Goal: Information Seeking & Learning: Find specific fact

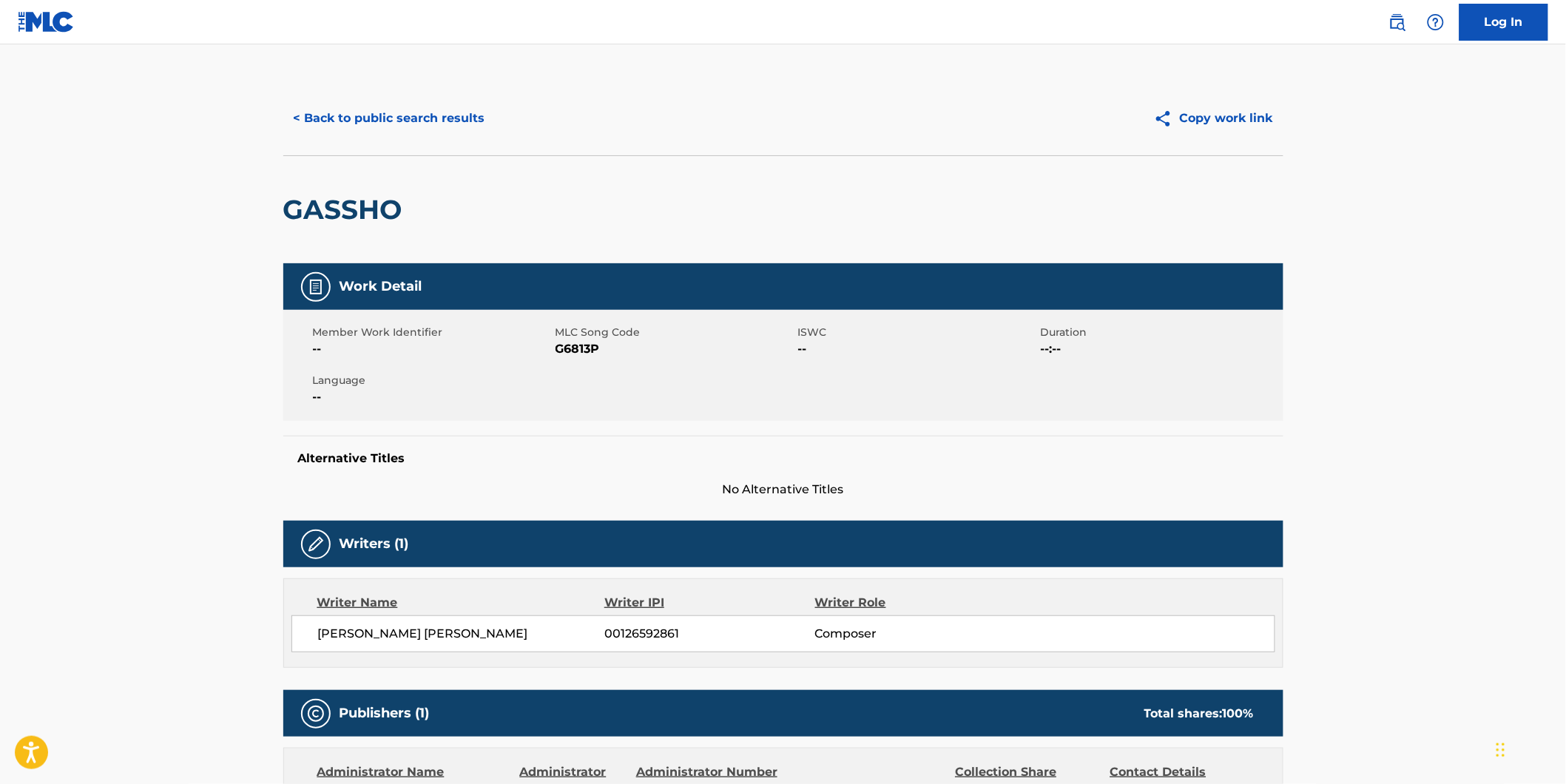
click at [440, 128] on button "< Back to public search results" at bounding box center [389, 118] width 212 height 37
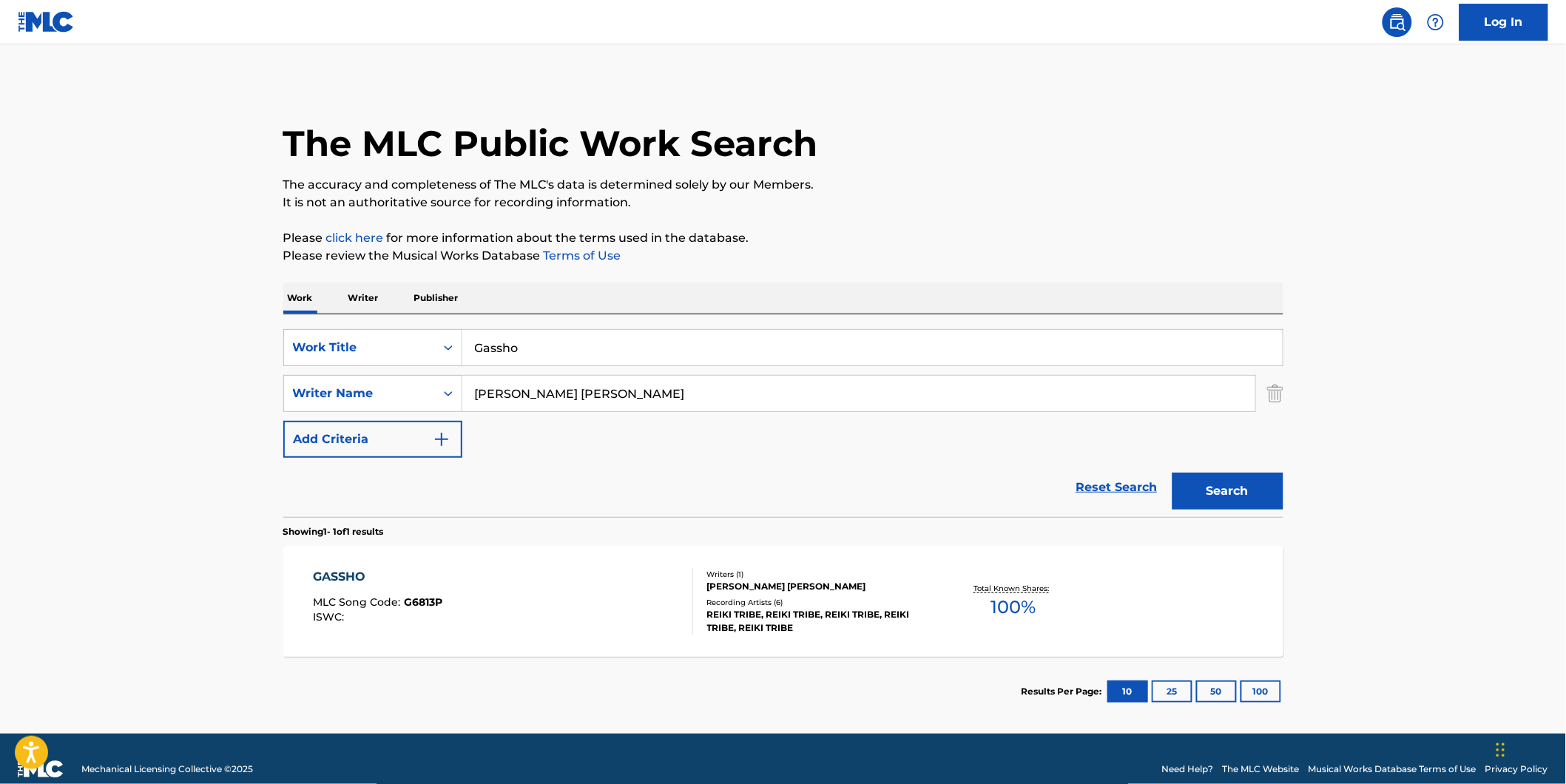
drag, startPoint x: 577, startPoint y: 340, endPoint x: 230, endPoint y: 355, distance: 347.3
click at [230, 355] on main "The MLC Public Work Search The accuracy and completeness of The MLC's data is d…" at bounding box center [783, 388] width 1566 height 689
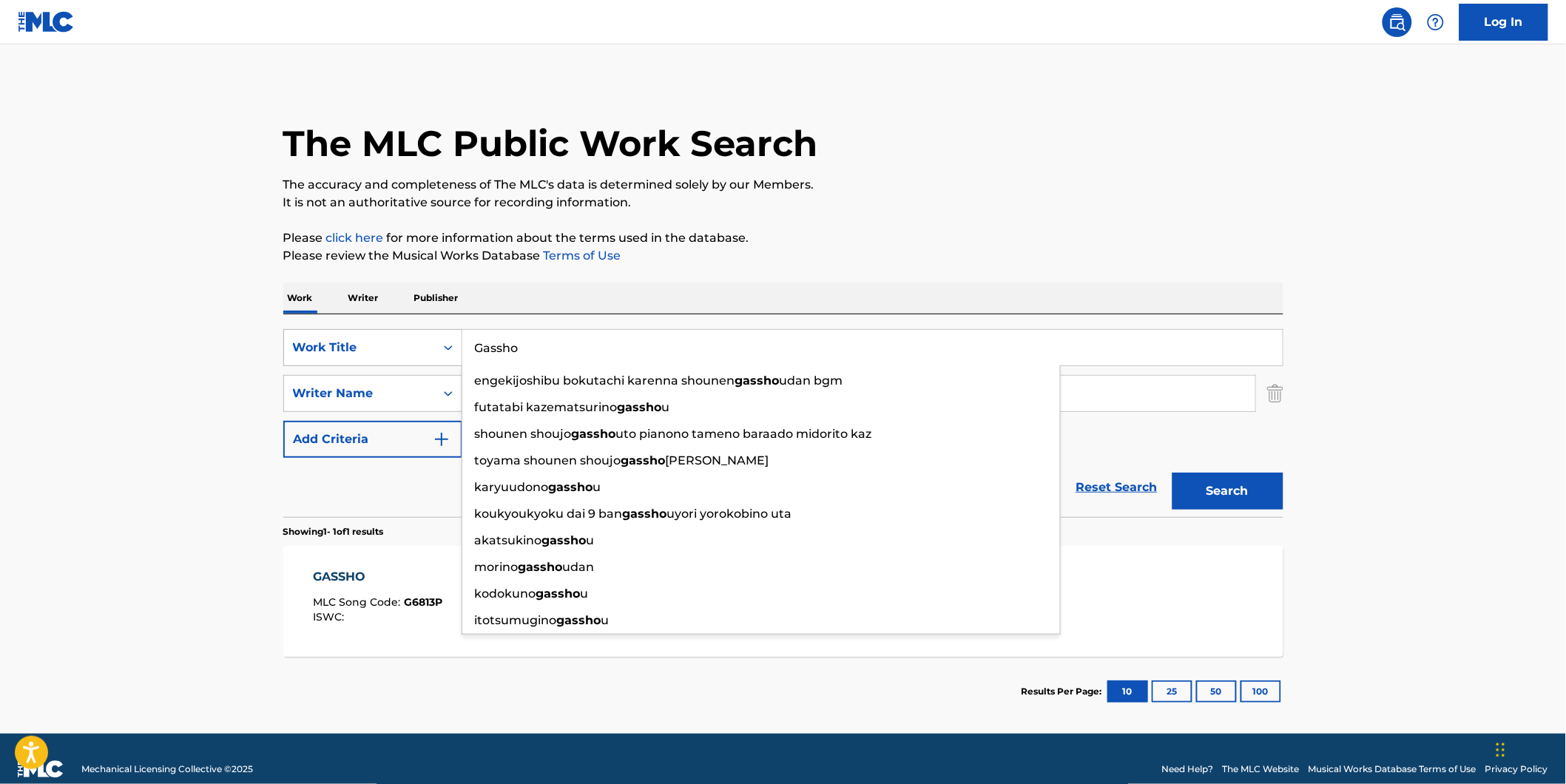
paste input "Forgotten Sunrise"
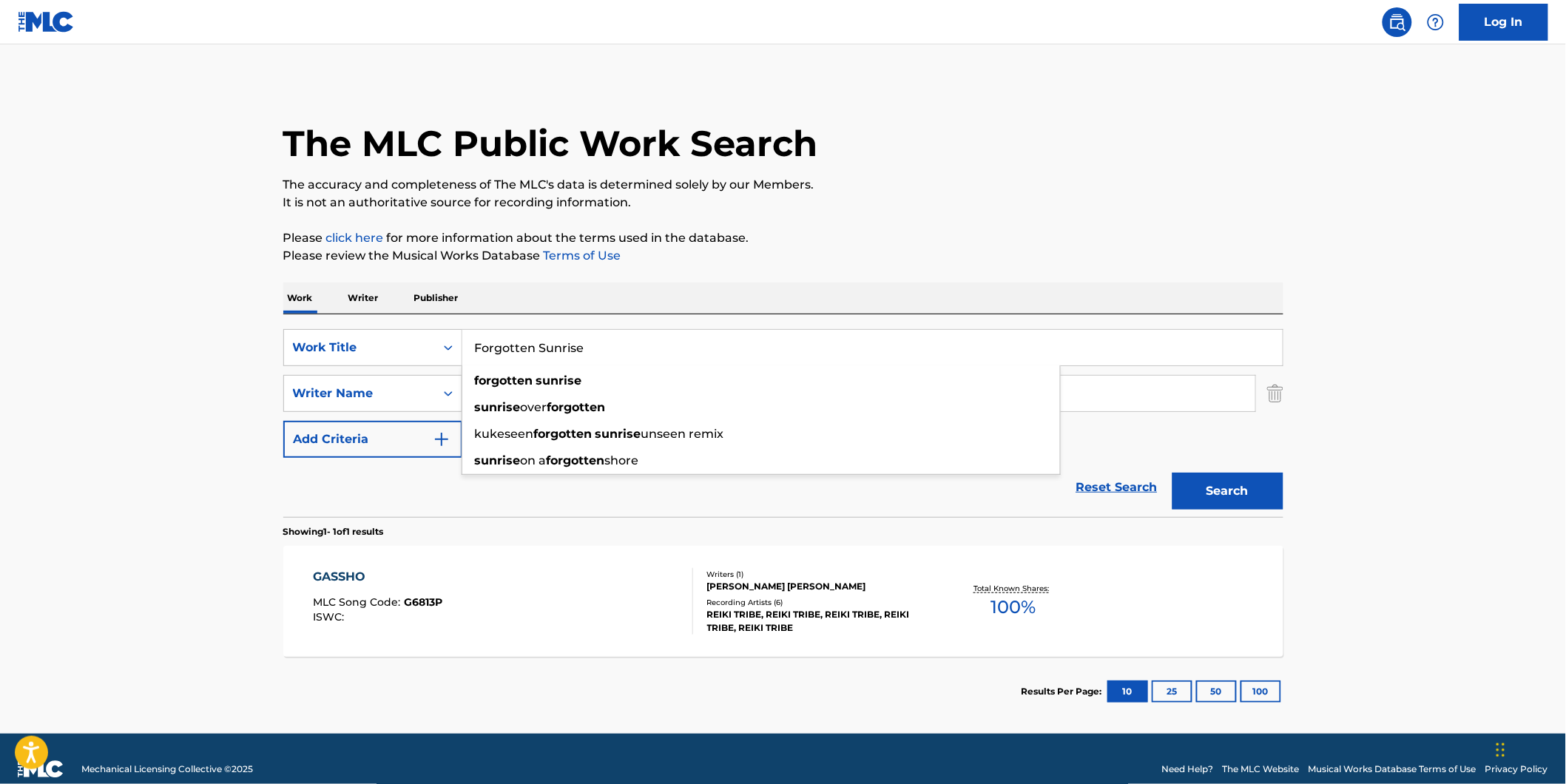
type input "Forgotten Sunrise"
click at [36, 281] on main "The MLC Public Work Search The accuracy and completeness of The MLC's data is d…" at bounding box center [783, 388] width 1566 height 689
drag, startPoint x: 604, startPoint y: 388, endPoint x: 419, endPoint y: 420, distance: 187.7
click at [419, 420] on div "SearchWithCriteriad5b0b71e-c831-43e7-93cd-3842b32953d5 Work Title Forgotten Sun…" at bounding box center [783, 393] width 1000 height 129
paste input "Amorphis"
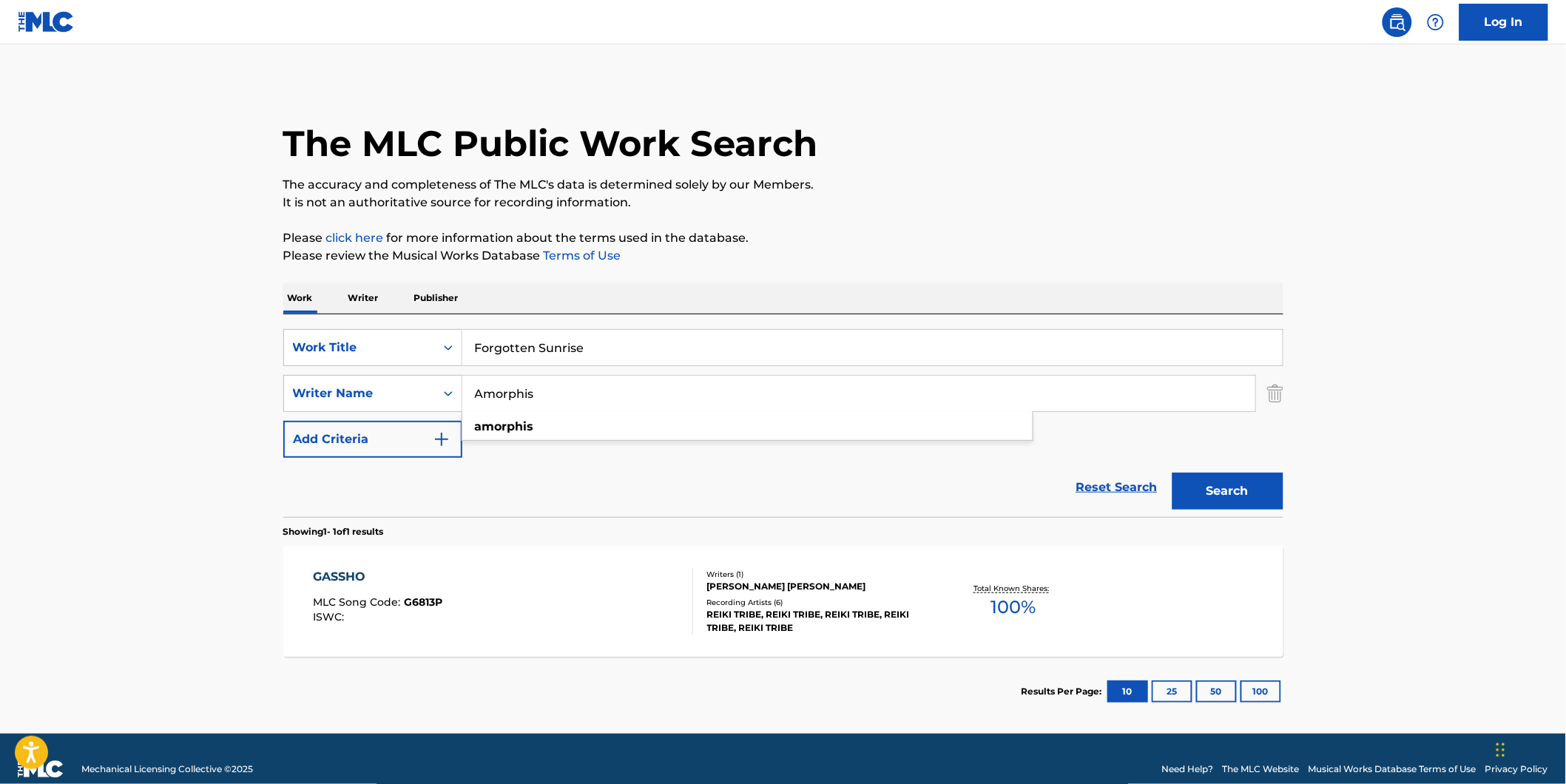
click at [962, 191] on p "The accuracy and completeness of The MLC's data is determined solely by our Mem…" at bounding box center [783, 184] width 1000 height 17
click at [1269, 499] on button "Search" at bounding box center [1227, 490] width 111 height 37
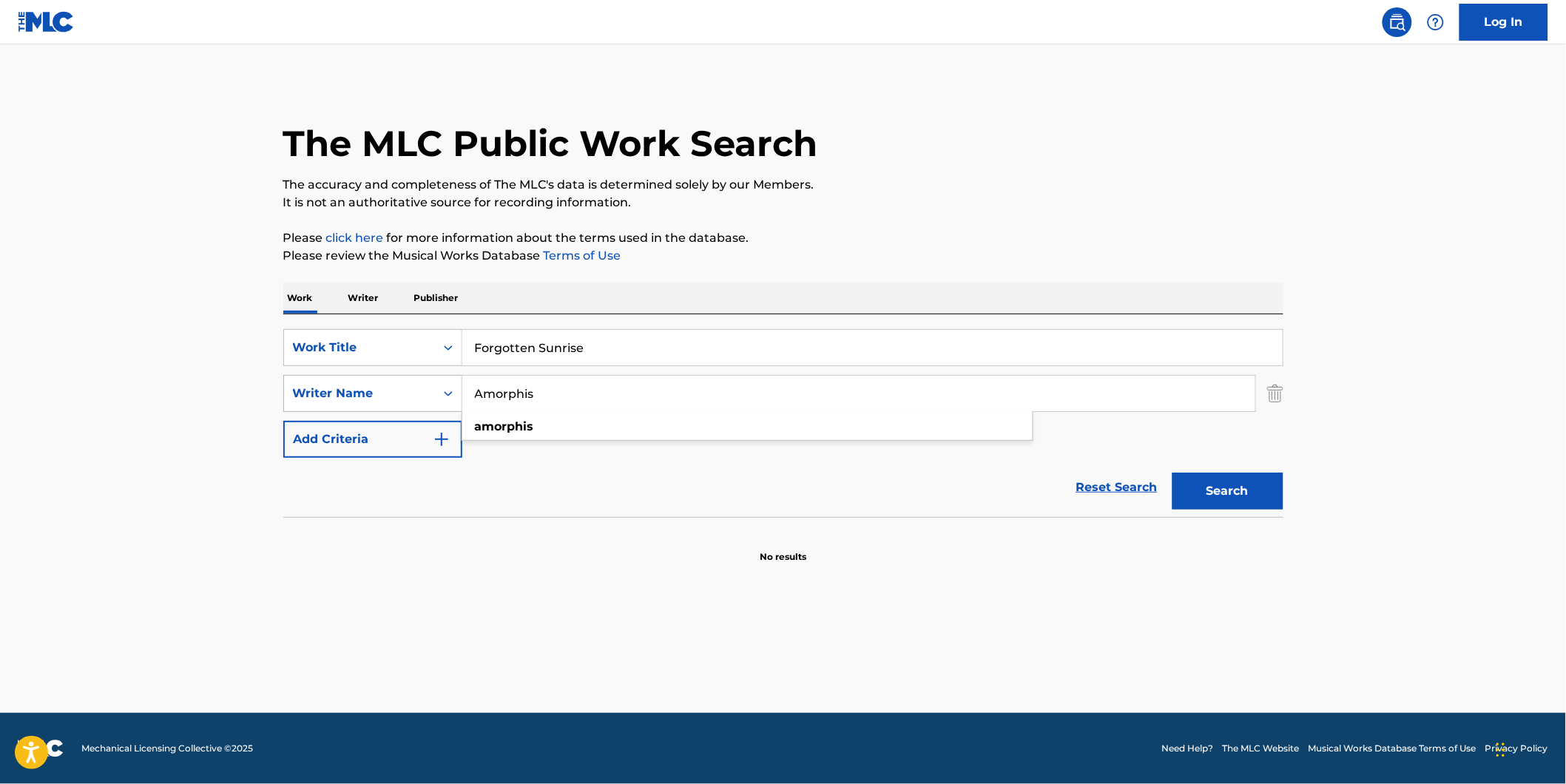
drag, startPoint x: 603, startPoint y: 404, endPoint x: 377, endPoint y: 411, distance: 226.1
click at [365, 411] on div "SearchWithCriteria2ef44d43-7209-455c-b4cc-1c5bb31277ea Writer Name Amorphis amo…" at bounding box center [783, 393] width 1000 height 37
paste input "[PERSON_NAME]"
type input "[PERSON_NAME]"
click at [1016, 195] on p "It is not an authoritative source for recording information." at bounding box center [783, 202] width 1000 height 17
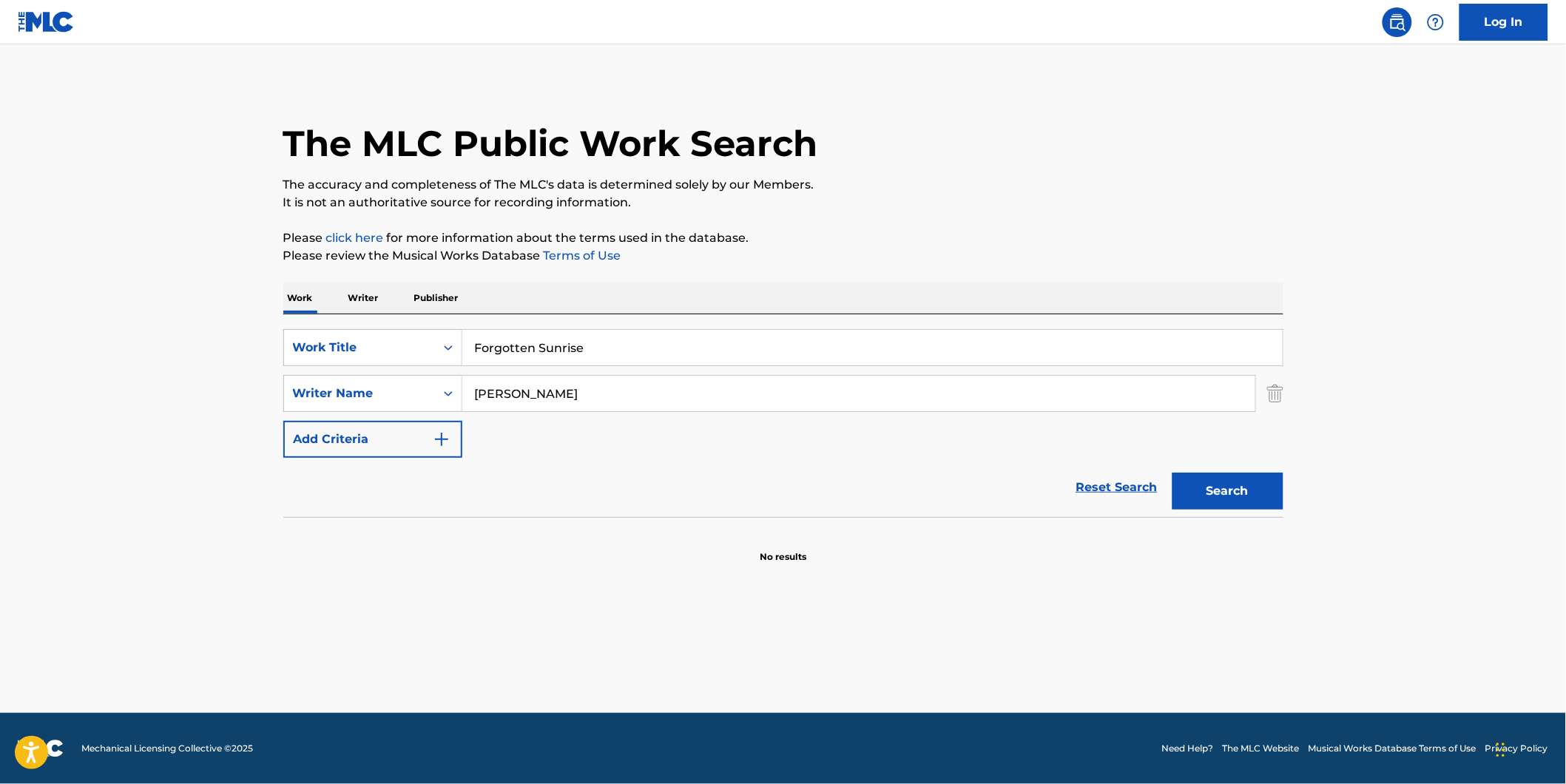
click at [1203, 488] on button "Search" at bounding box center [1227, 490] width 111 height 37
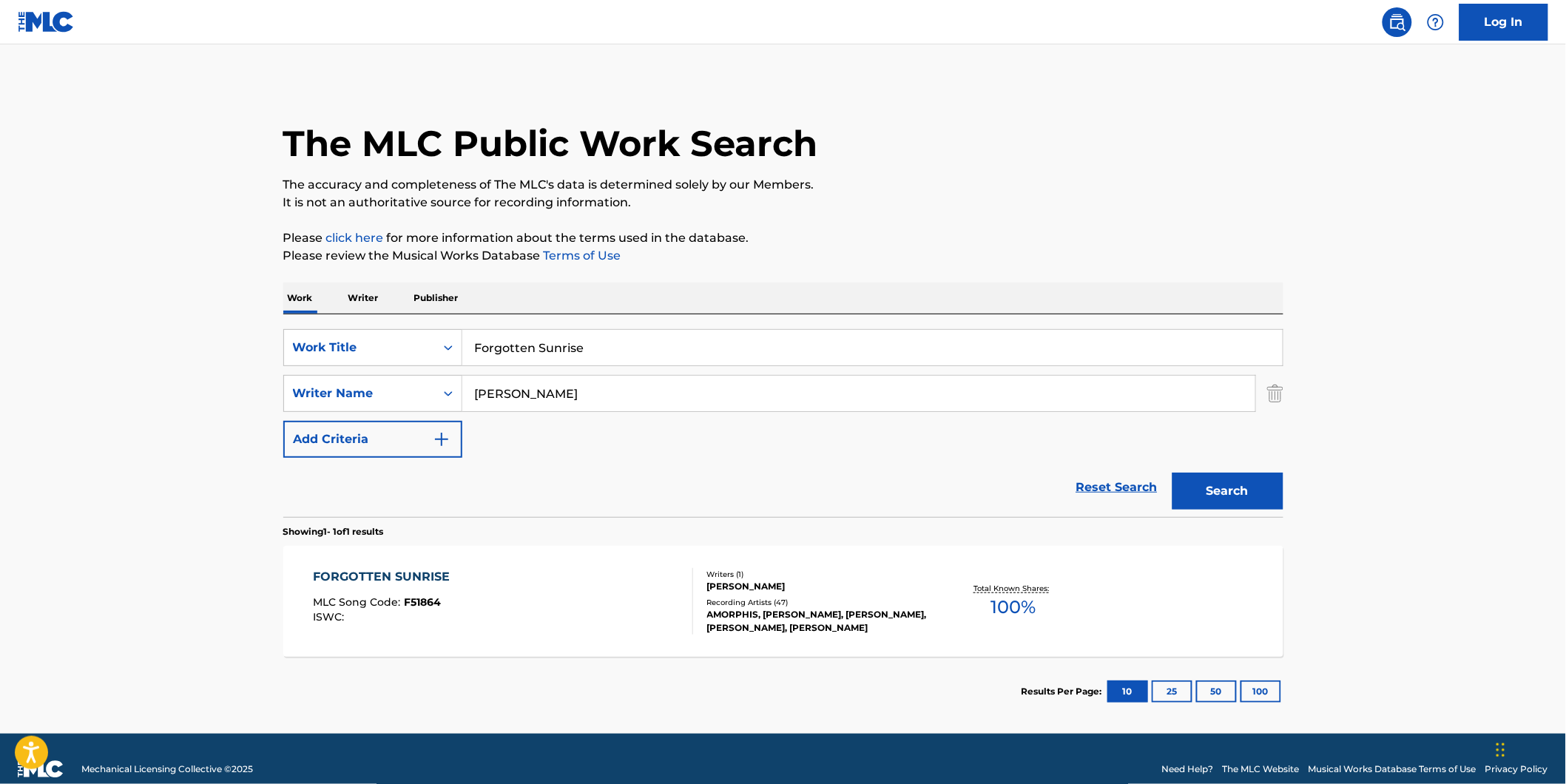
click at [566, 587] on div "FORGOTTEN SUNRISE MLC Song Code : F51864 ISWC :" at bounding box center [503, 601] width 380 height 66
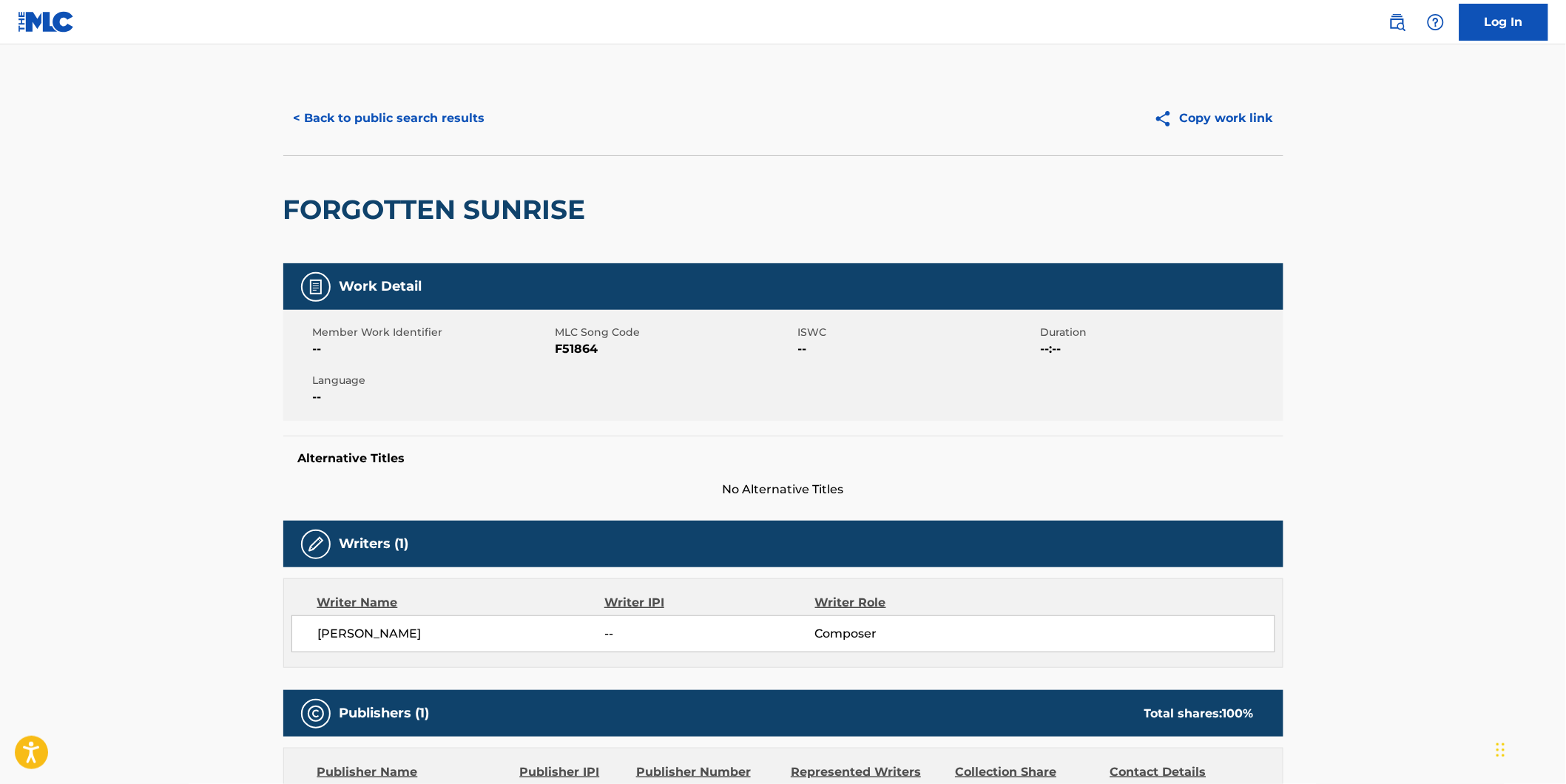
click at [564, 351] on span "F51864" at bounding box center [675, 348] width 239 height 17
copy span "F51864"
click at [412, 123] on button "< Back to public search results" at bounding box center [389, 118] width 212 height 37
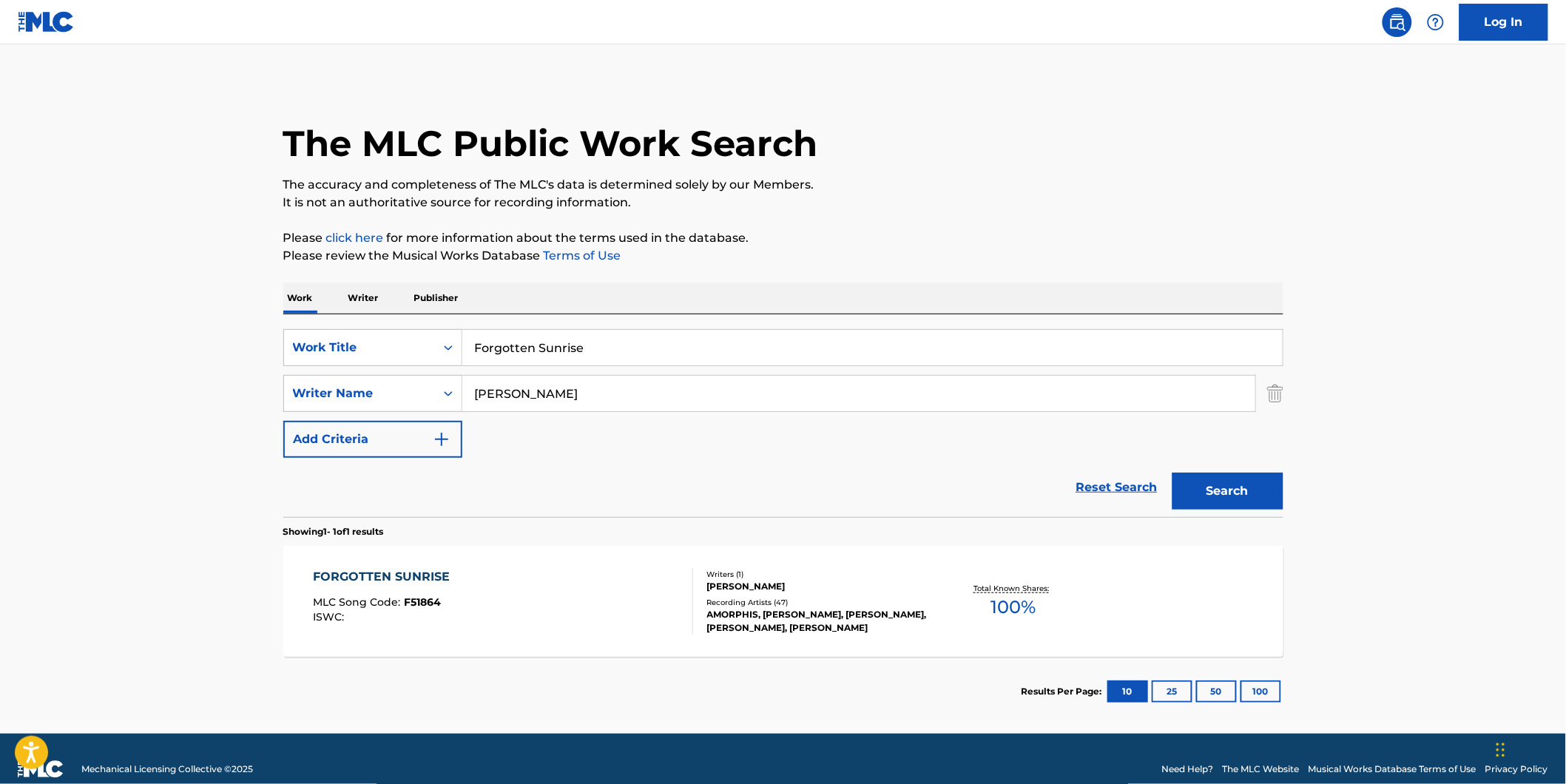
click at [681, 614] on div at bounding box center [686, 601] width 12 height 66
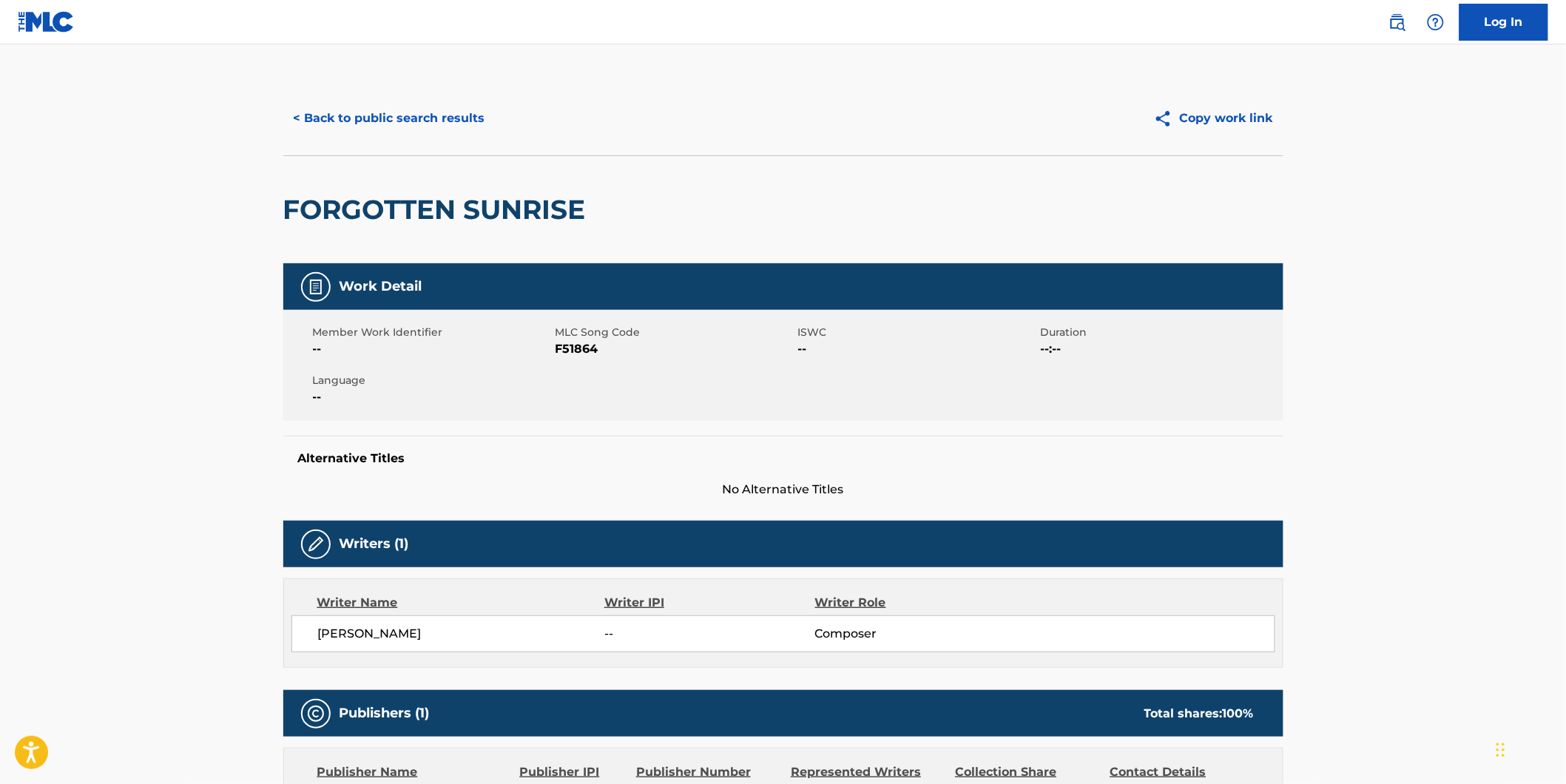
click at [393, 108] on button "< Back to public search results" at bounding box center [389, 118] width 212 height 37
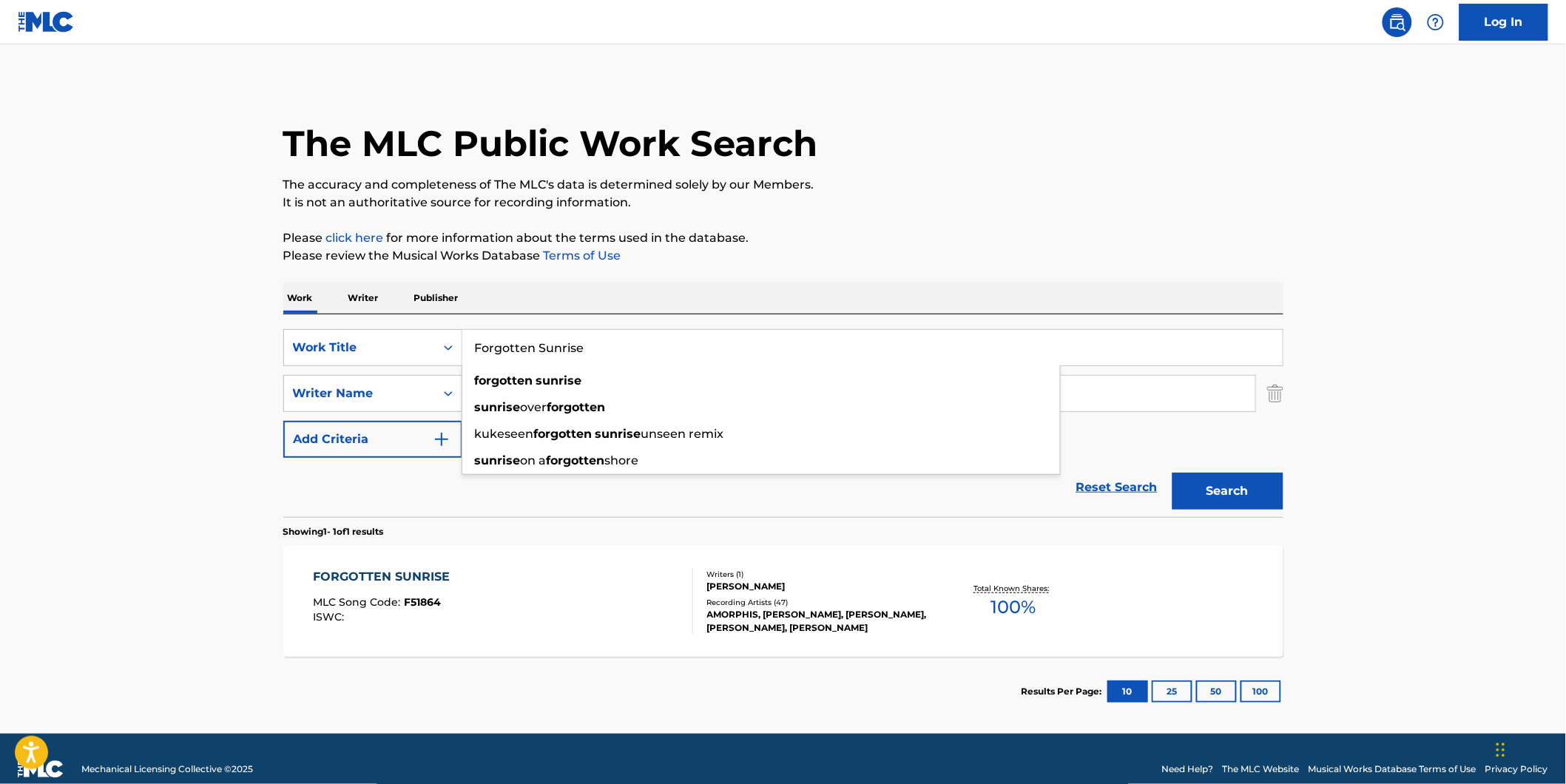
drag, startPoint x: 668, startPoint y: 357, endPoint x: 0, endPoint y: 363, distance: 668.0
click at [0, 363] on html "Accessibility Screen-Reader Guide, Feedback, and Issue Reporting | New window C…" at bounding box center [783, 392] width 1566 height 784
paste input "Hopeless Insurrection"
type input "Hopeless Insurrection"
click at [0, 363] on html "Accessibility Screen-Reader Guide, Feedback, and Issue Reporting | New window C…" at bounding box center [783, 392] width 1566 height 784
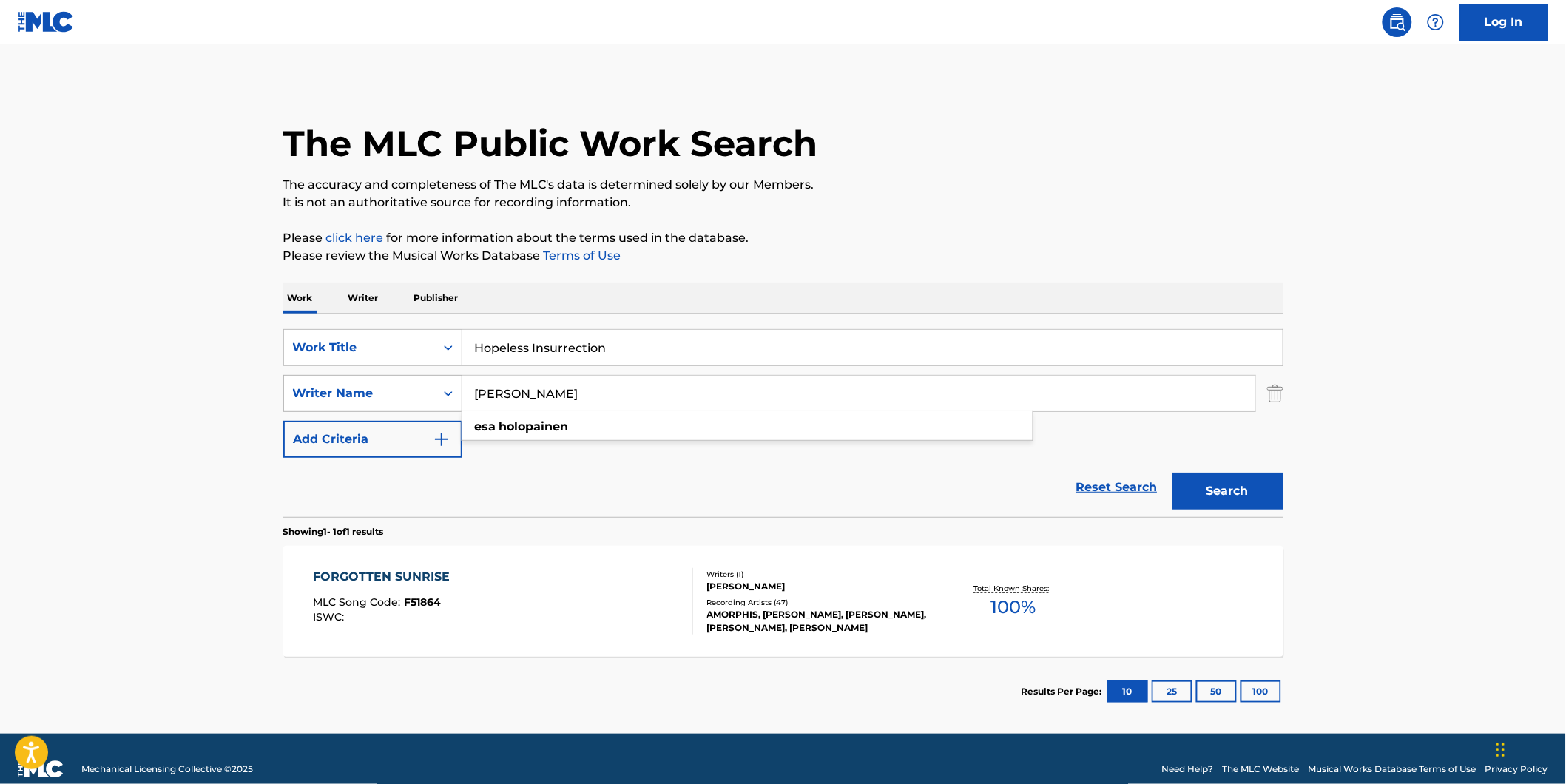
drag, startPoint x: 602, startPoint y: 401, endPoint x: 442, endPoint y: 403, distance: 160.0
click at [397, 421] on div "SearchWithCriteriad5b0b71e-c831-43e7-93cd-3842b32953d5 Work Title Hopeless Insu…" at bounding box center [783, 393] width 1000 height 129
paste input "Dying Fetus"
click at [993, 161] on div "The MLC Public Work Search" at bounding box center [783, 135] width 1000 height 108
click at [1235, 494] on button "Search" at bounding box center [1227, 490] width 111 height 37
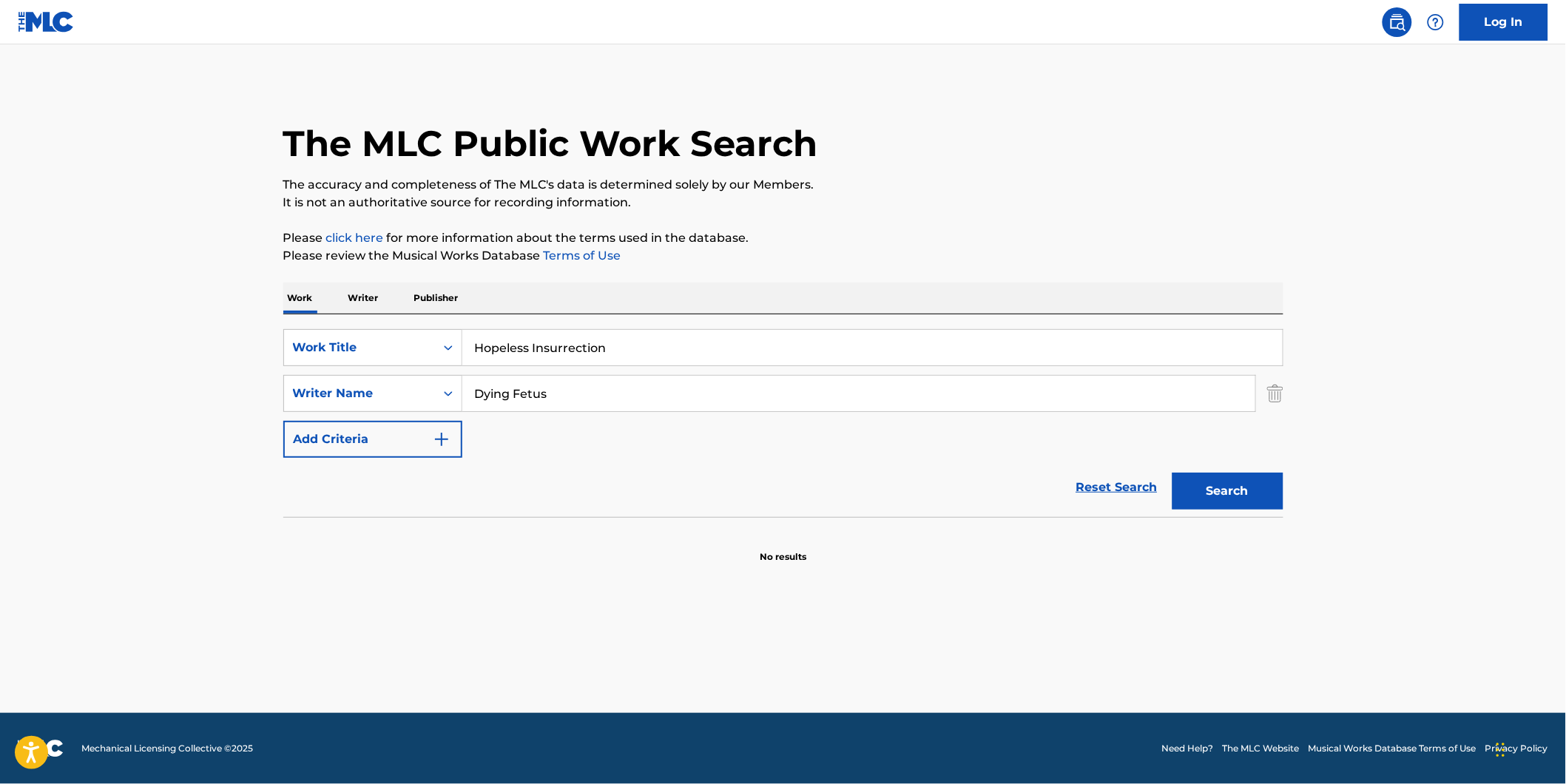
drag, startPoint x: 587, startPoint y: 397, endPoint x: 364, endPoint y: 427, distance: 225.0
click at [364, 427] on div "SearchWithCriteriad5b0b71e-c831-43e7-93cd-3842b32953d5 Work Title Hopeless Insu…" at bounding box center [783, 393] width 1000 height 129
paste input "[PERSON_NAME]"
type input "[PERSON_NAME]"
click at [557, 481] on div "Reset Search Search" at bounding box center [783, 487] width 1000 height 59
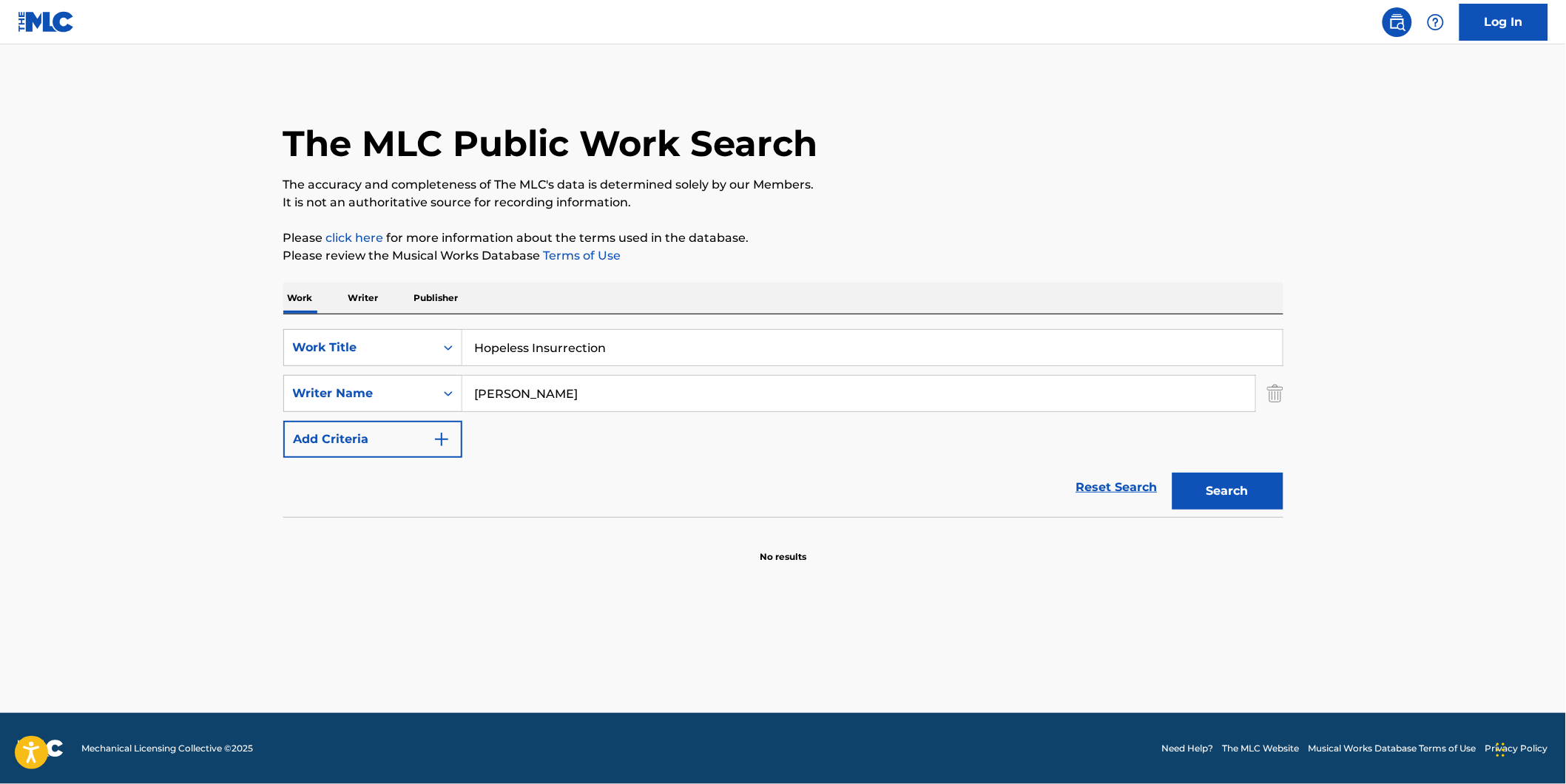
click at [1211, 503] on button "Search" at bounding box center [1227, 490] width 111 height 37
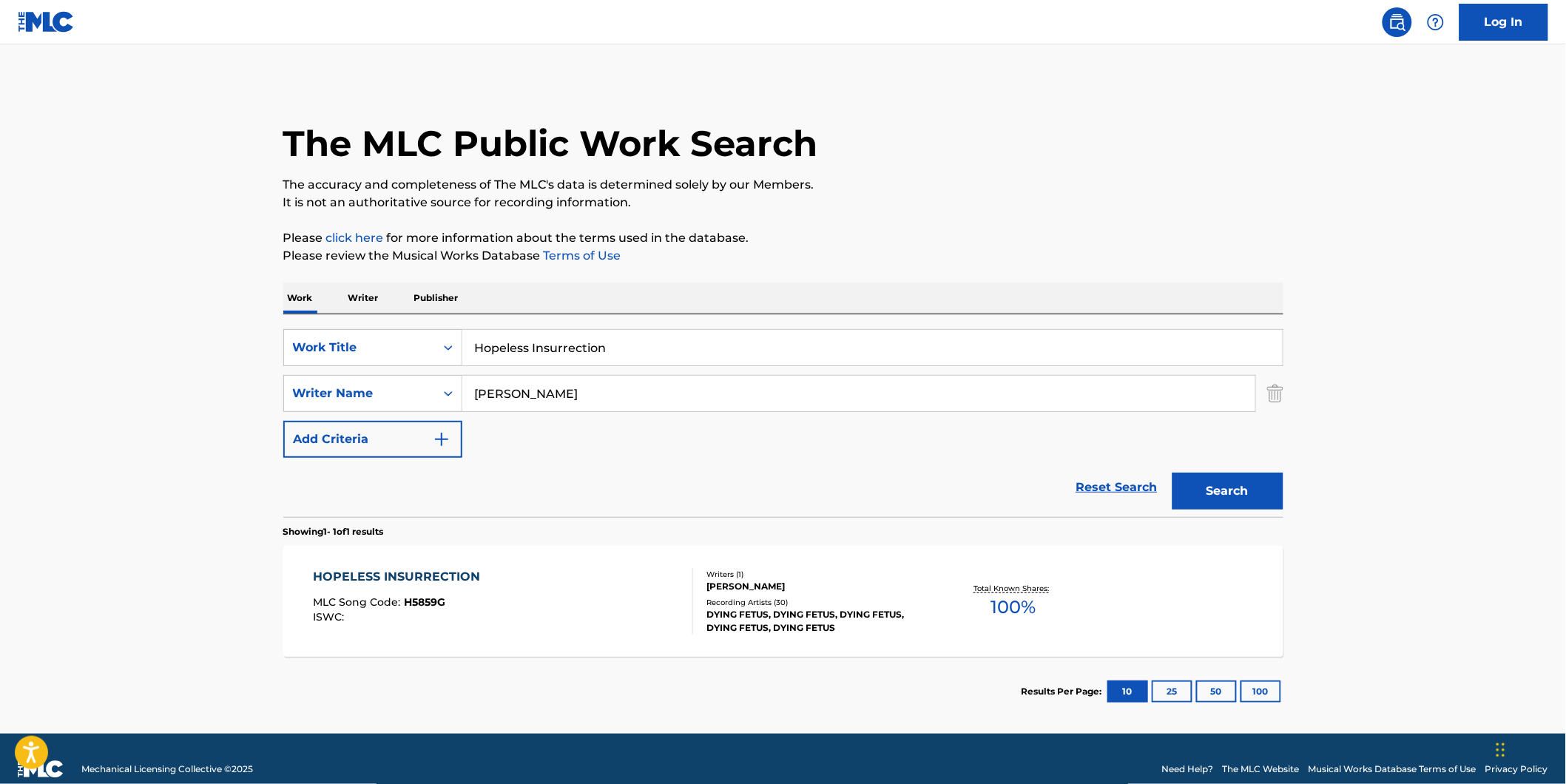
click at [550, 601] on div "HOPELESS INSURRECTION MLC Song Code : H5859G ISWC :" at bounding box center [503, 601] width 380 height 66
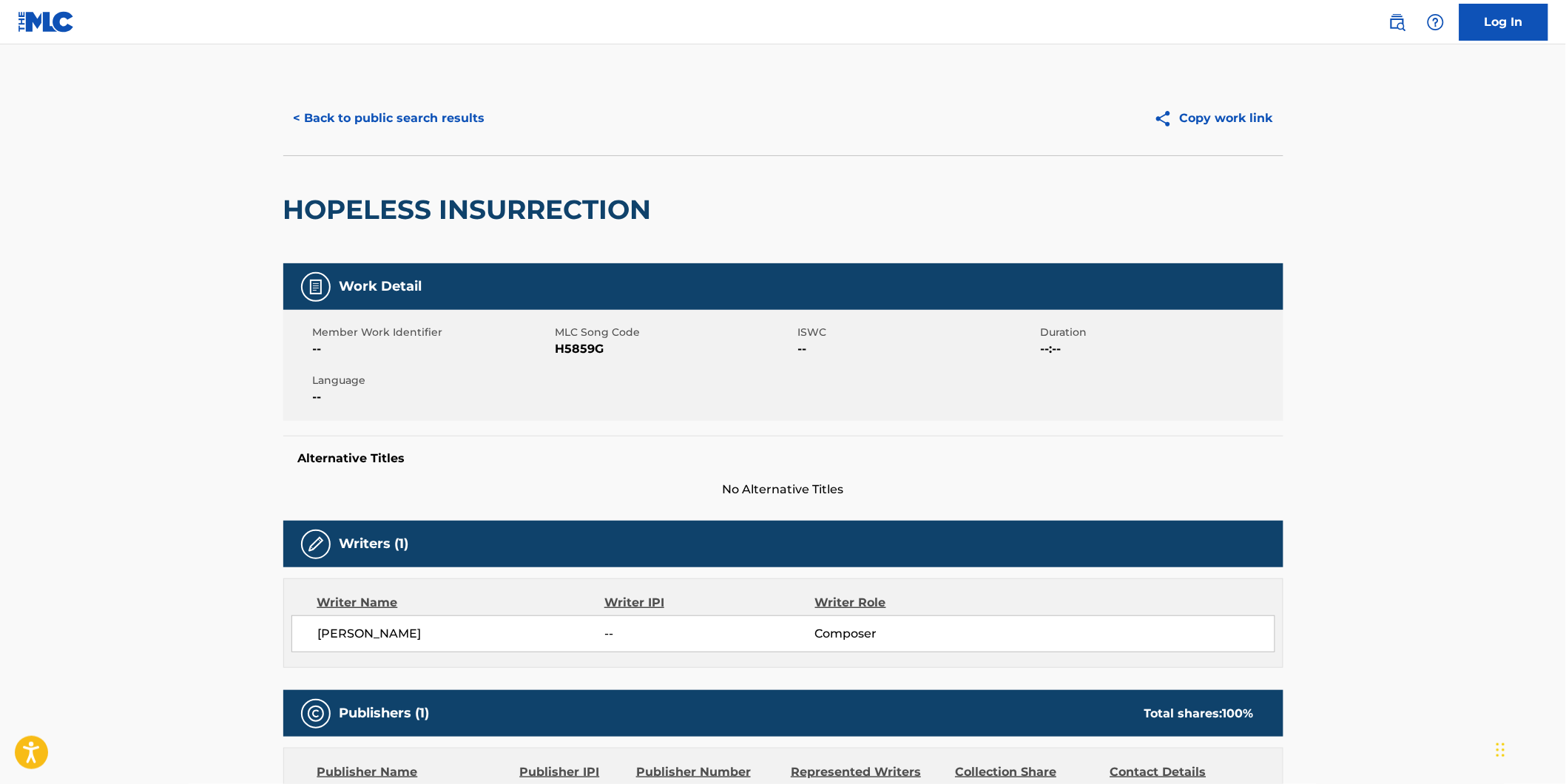
click at [393, 105] on button "< Back to public search results" at bounding box center [389, 118] width 212 height 37
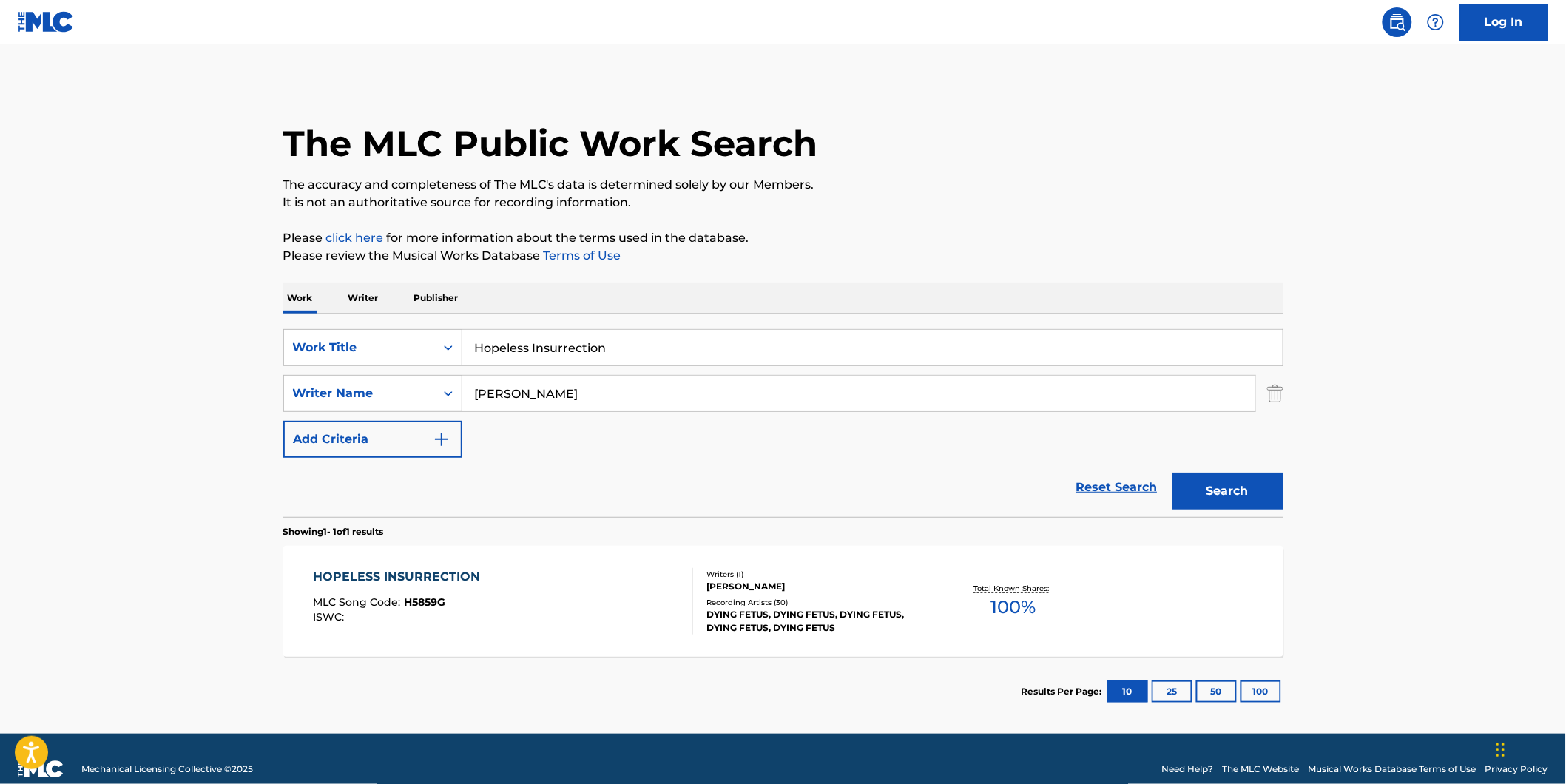
scroll to position [20, 0]
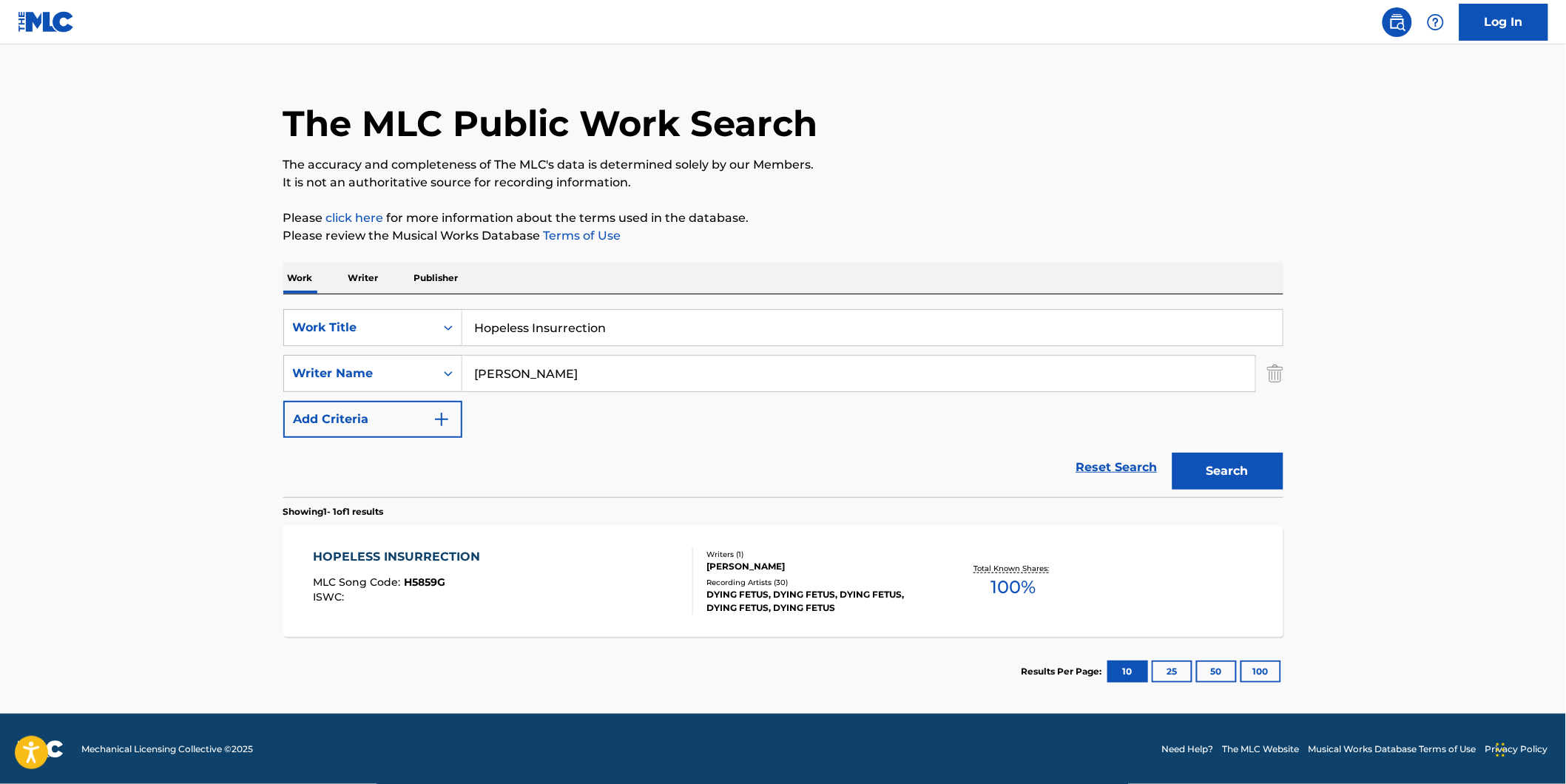
click at [520, 559] on div "HOPELESS INSURRECTION MLC Song Code : H5859G ISWC :" at bounding box center [503, 581] width 380 height 66
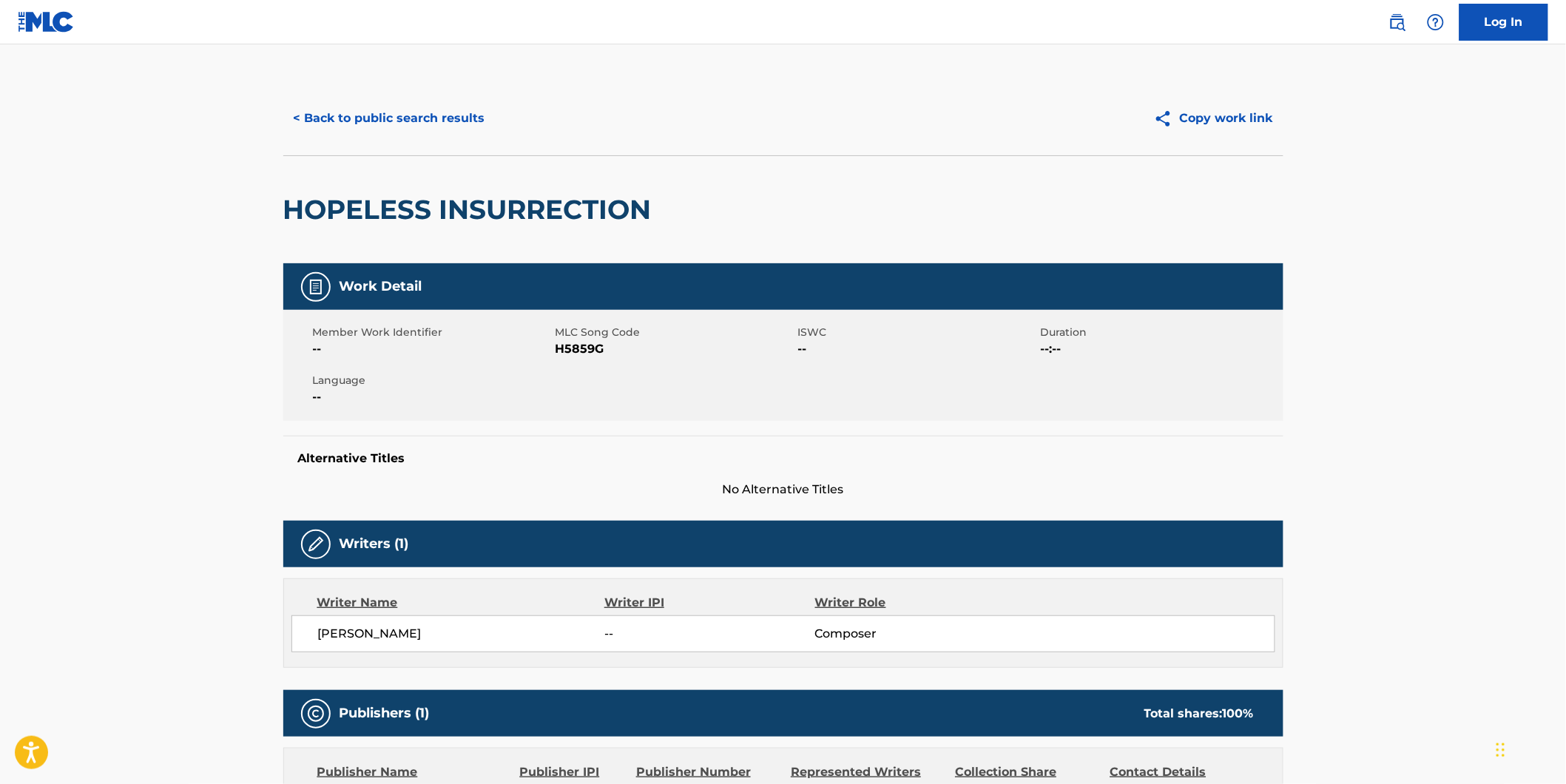
click at [577, 358] on div "Member Work Identifier -- MLC Song Code H5859G ISWC -- Duration --:-- Language …" at bounding box center [783, 365] width 1000 height 111
click at [577, 351] on span "H5859G" at bounding box center [675, 348] width 239 height 17
copy span "H5859G"
click at [399, 120] on button "< Back to public search results" at bounding box center [389, 118] width 212 height 37
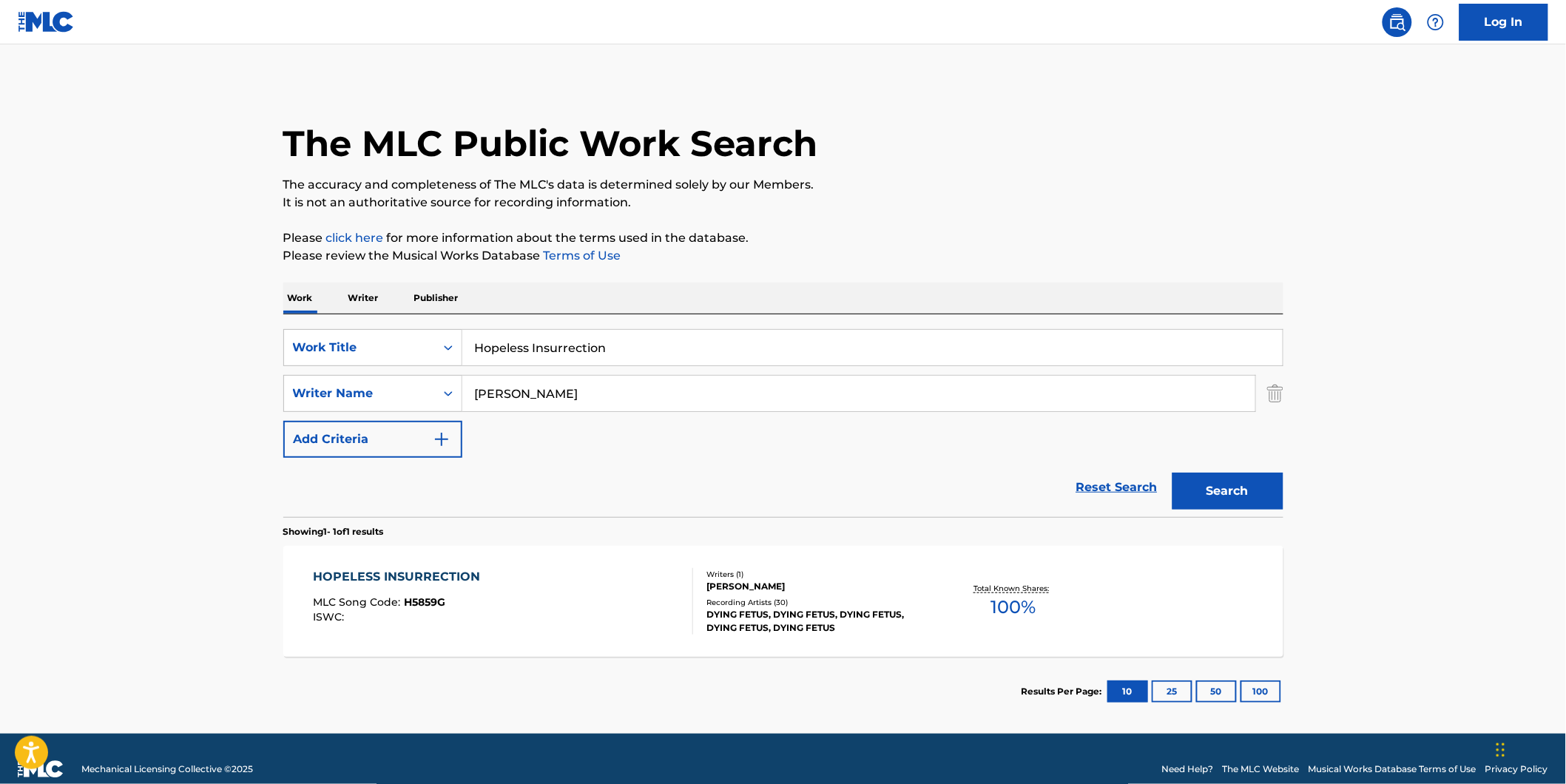
drag, startPoint x: 709, startPoint y: 344, endPoint x: 41, endPoint y: 348, distance: 668.0
click at [193, 348] on main "The MLC Public Work Search The accuracy and completeness of The MLC's data is d…" at bounding box center [783, 388] width 1566 height 689
paste input "SHIFT"
type input "SHIFT"
click at [3, 343] on main "The MLC Public Work Search The accuracy and completeness of The MLC's data is d…" at bounding box center [783, 388] width 1566 height 689
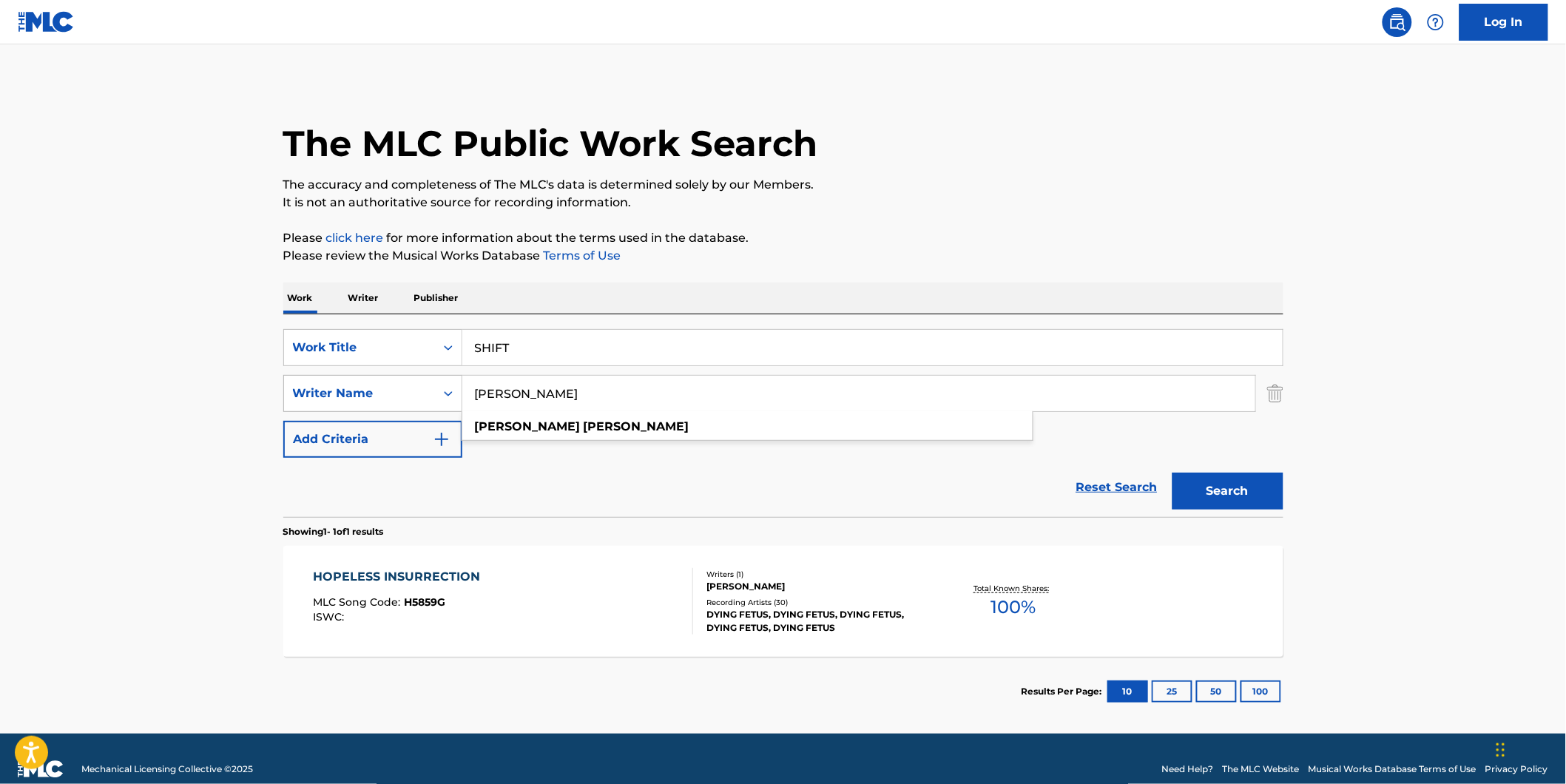
click at [341, 386] on div "SearchWithCriteria2ef44d43-7209-455c-b4cc-1c5bb31277ea Writer Name [PERSON_NAME…" at bounding box center [783, 393] width 1000 height 37
paste input "PRXSXNT FXTURE"
click at [994, 114] on div "The MLC Public Work Search" at bounding box center [783, 135] width 1000 height 108
click at [1242, 479] on button "Search" at bounding box center [1227, 490] width 111 height 37
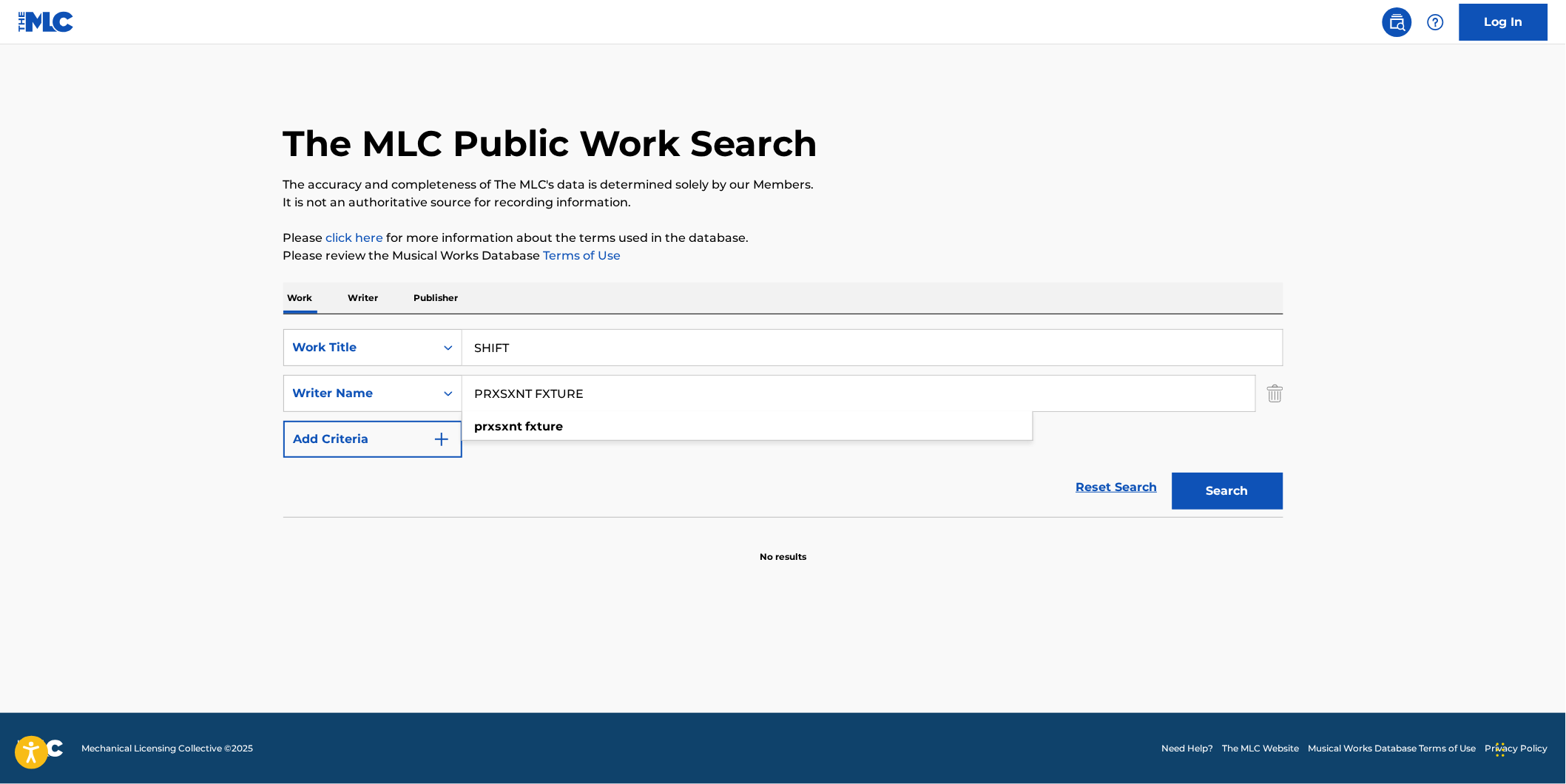
drag, startPoint x: 678, startPoint y: 387, endPoint x: 364, endPoint y: 425, distance: 316.3
click at [334, 431] on div "SearchWithCriteriad5b0b71e-c831-43e7-93cd-3842b32953d5 Work Title SHIFT SearchW…" at bounding box center [783, 393] width 1000 height 129
paste input "SHIZO DANC"
click at [999, 158] on div "The MLC Public Work Search" at bounding box center [783, 135] width 1000 height 108
click at [1227, 489] on button "Search" at bounding box center [1227, 490] width 111 height 37
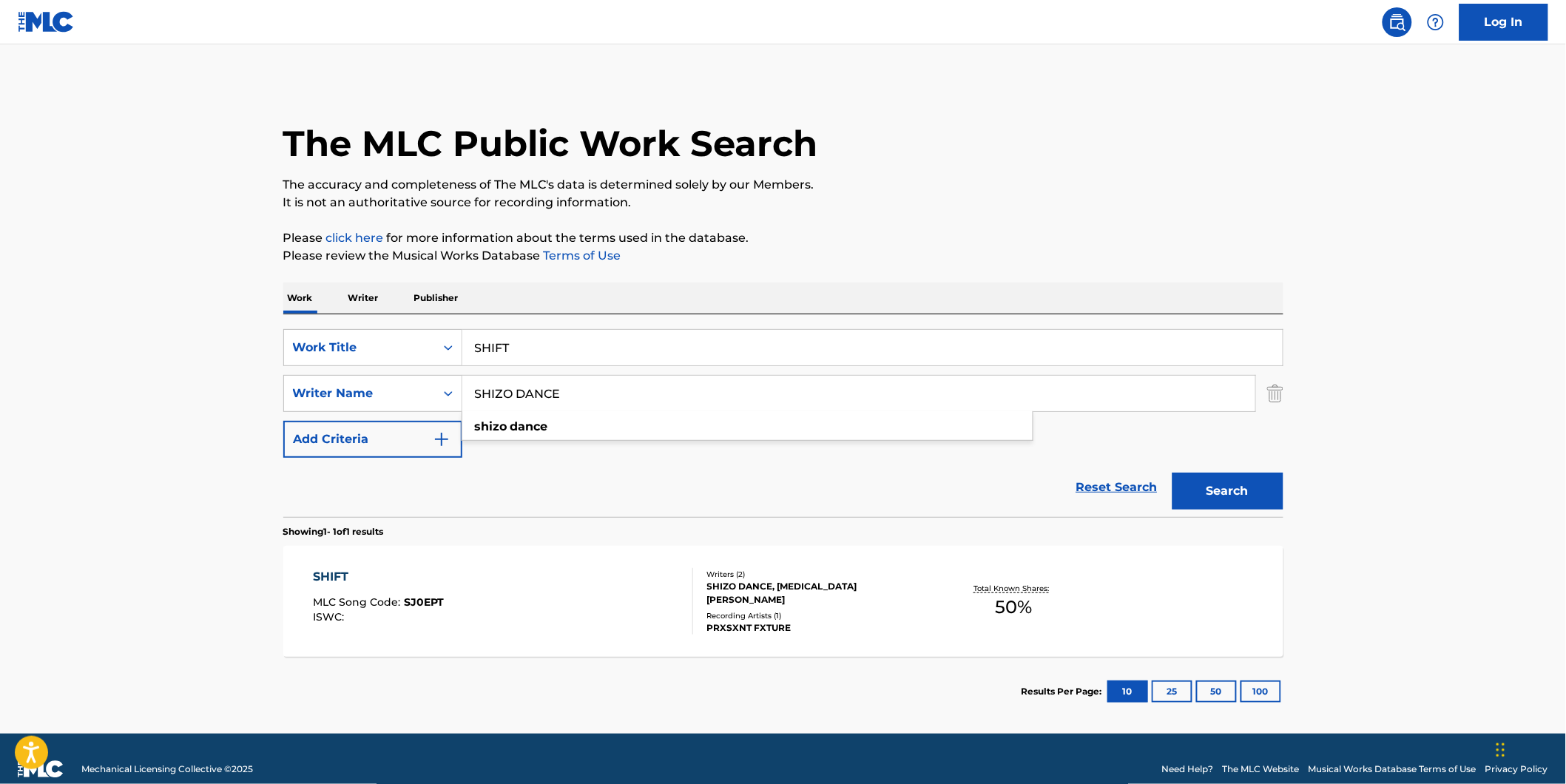
drag, startPoint x: 608, startPoint y: 390, endPoint x: 1230, endPoint y: 57, distance: 705.5
click at [360, 396] on div "SearchWithCriteria2ef44d43-7209-455c-b4cc-1c5bb31277ea Writer Name [PERSON_NAME…" at bounding box center [783, 393] width 1000 height 37
paste input "[MEDICAL_DATA][PERSON_NAME]"
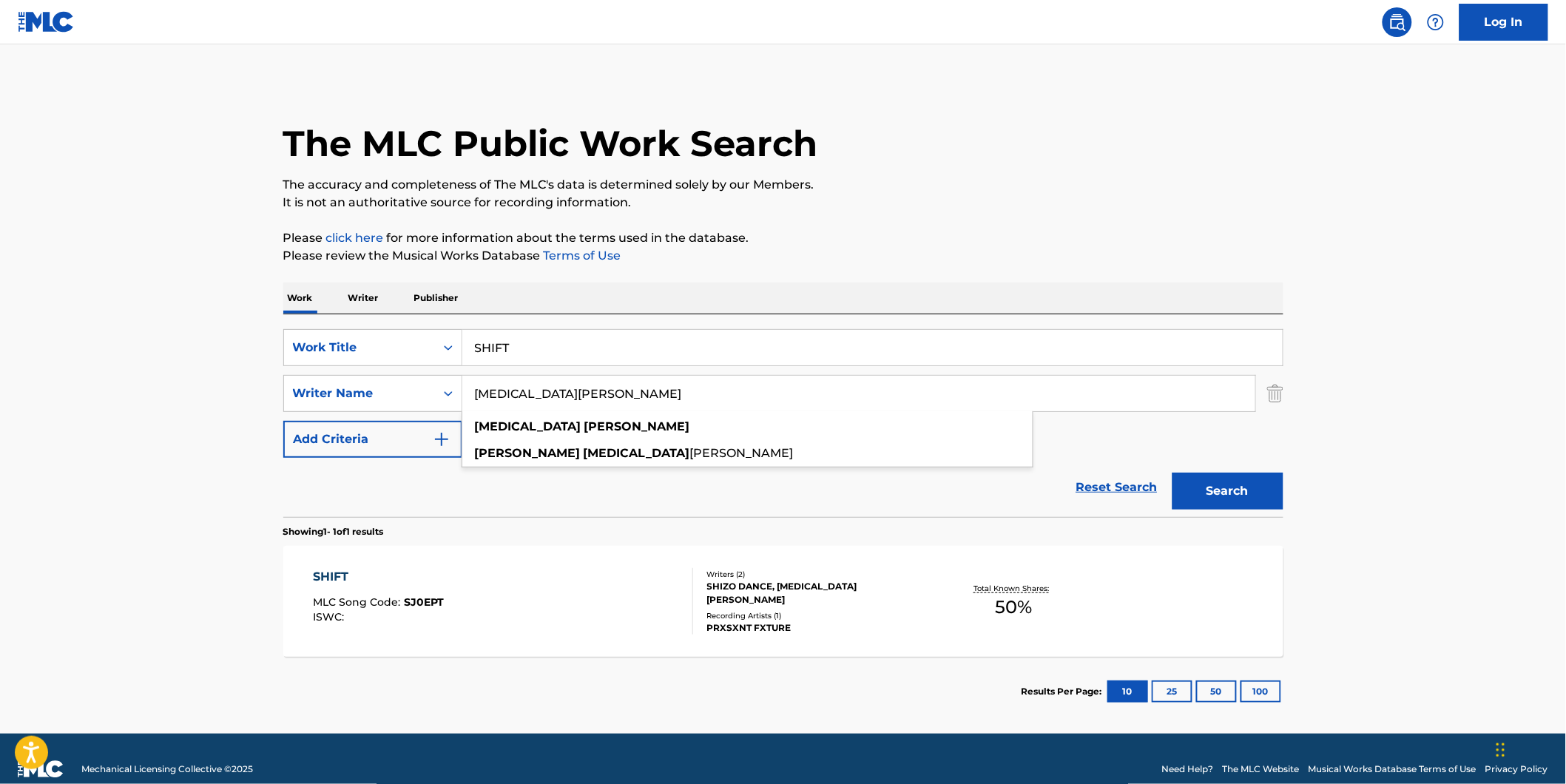
type input "[MEDICAL_DATA][PERSON_NAME]"
click at [1172, 472] on button "Search" at bounding box center [1227, 490] width 111 height 37
click at [468, 625] on div "SHIFT MLC Song Code : SJ0EPT ISWC :" at bounding box center [503, 601] width 380 height 66
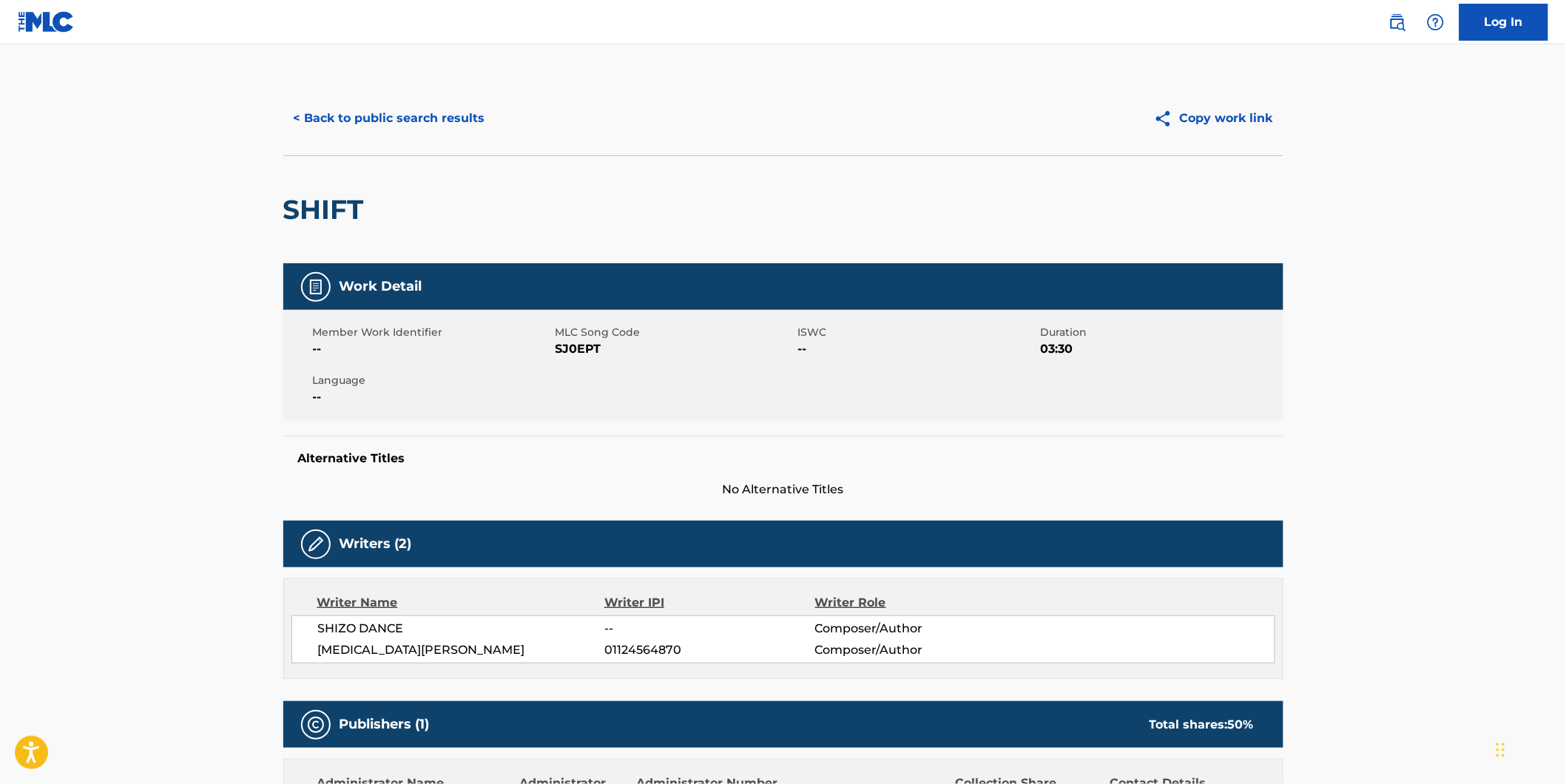
click at [333, 112] on button "< Back to public search results" at bounding box center [389, 118] width 212 height 37
